Goal: Task Accomplishment & Management: Manage account settings

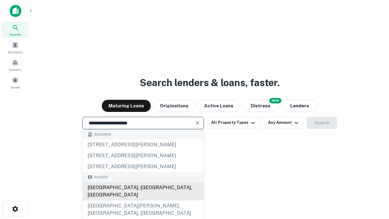
click at [143, 200] on div "[GEOGRAPHIC_DATA], [GEOGRAPHIC_DATA], [GEOGRAPHIC_DATA]" at bounding box center [143, 191] width 121 height 18
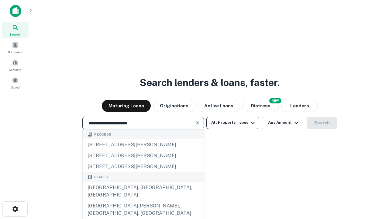
type input "**********"
click at [233, 122] on button "All Property Types" at bounding box center [232, 123] width 53 height 12
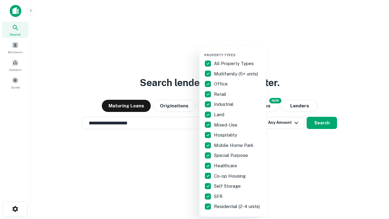
click at [238, 51] on button "button" at bounding box center [237, 51] width 67 height 0
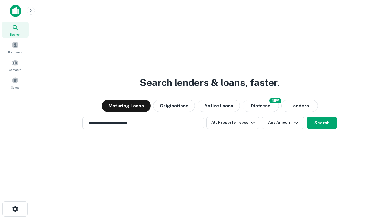
scroll to position [9, 0]
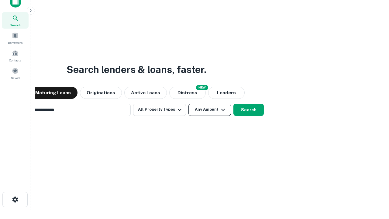
click at [188, 104] on button "Any Amount" at bounding box center [209, 110] width 43 height 12
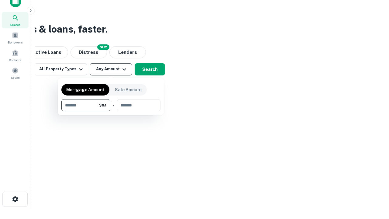
type input "*******"
click at [111, 111] on button "button" at bounding box center [110, 111] width 99 height 0
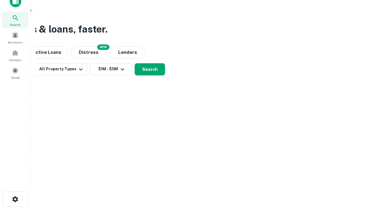
scroll to position [9, 0]
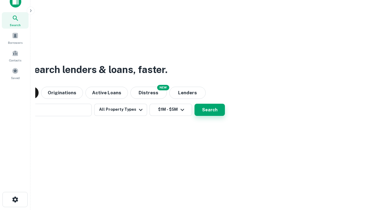
click at [195, 104] on button "Search" at bounding box center [210, 110] width 30 height 12
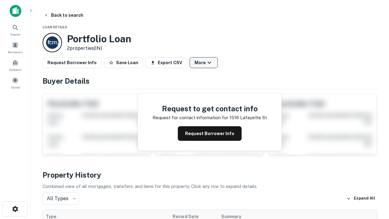
click at [204, 63] on button "More" at bounding box center [204, 62] width 28 height 11
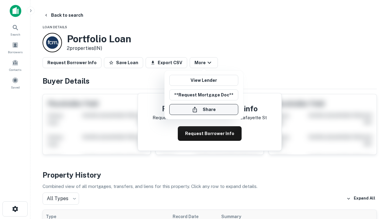
click at [204, 109] on button "Share" at bounding box center [203, 109] width 69 height 11
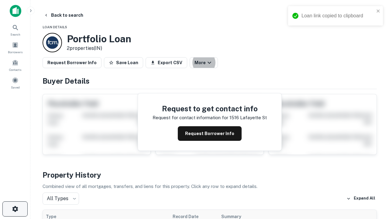
click at [15, 209] on icon "button" at bounding box center [15, 208] width 7 height 7
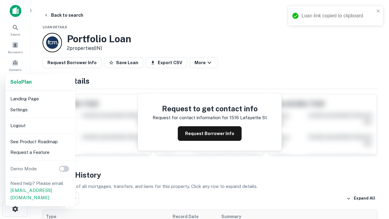
click at [40, 125] on li "Logout" at bounding box center [40, 125] width 65 height 11
